Goal: Information Seeking & Learning: Learn about a topic

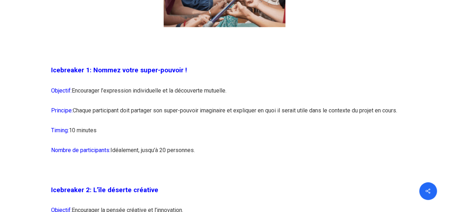
scroll to position [639, 0]
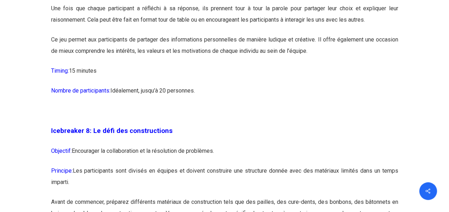
scroll to position [1954, 0]
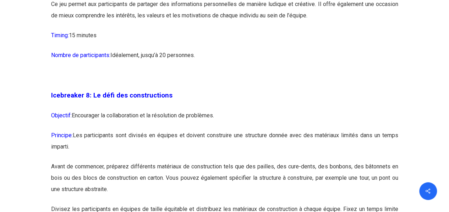
click at [394, 70] on p "Nombre de participants: Idéalement, jusqu’à 20 personnes." at bounding box center [224, 60] width 347 height 20
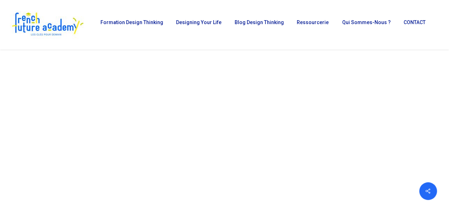
scroll to position [0, 0]
